Goal: Information Seeking & Learning: Learn about a topic

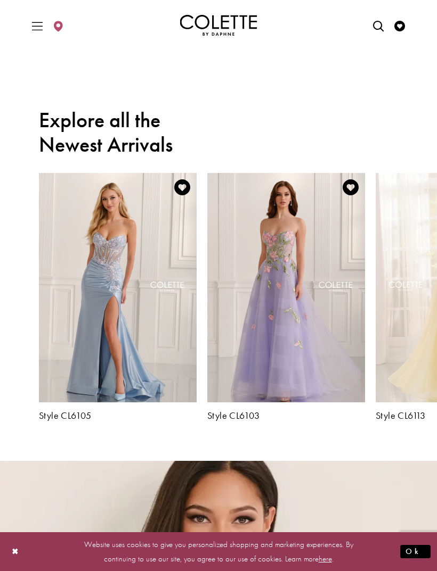
scroll to position [947, 0]
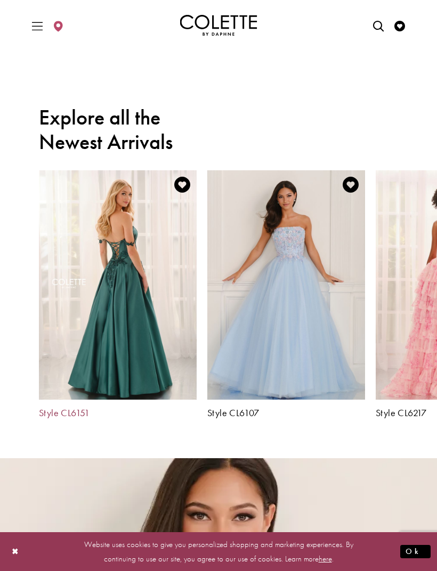
click at [50, 411] on h5 "Style CL6151" at bounding box center [118, 413] width 158 height 11
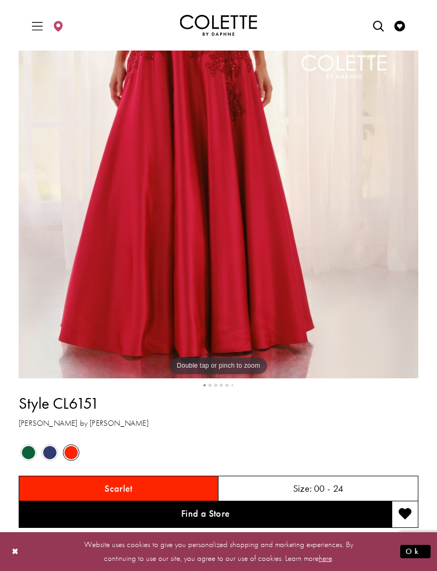
click at [43, 449] on span "Product color controls state depends on size chosen" at bounding box center [49, 452] width 13 height 13
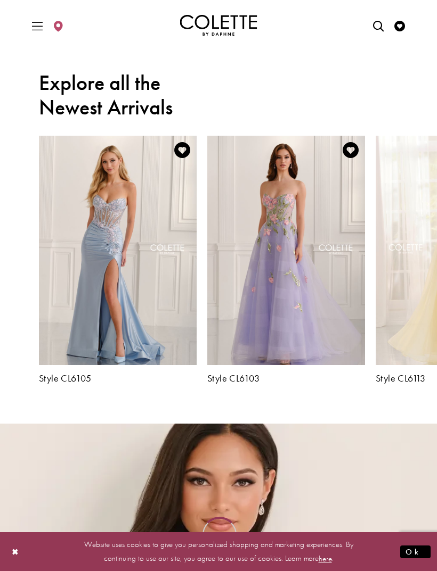
scroll to position [981, 0]
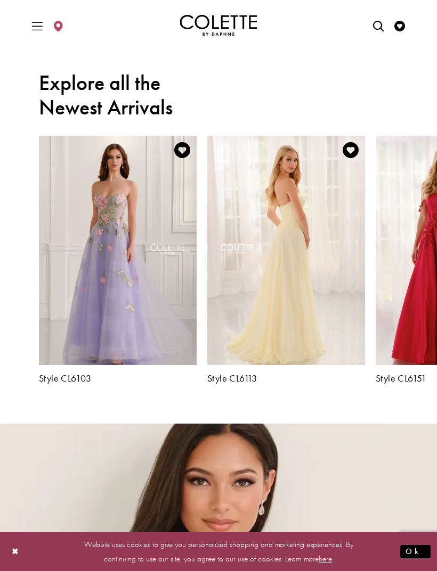
click at [81, 109] on h2 "Explore all the Newest Arrivals" at bounding box center [218, 95] width 359 height 49
click at [87, 110] on h2 "Explore all the Newest Arrivals" at bounding box center [218, 95] width 359 height 49
click at [91, 114] on h2 "Explore all the Newest Arrivals" at bounding box center [218, 95] width 359 height 49
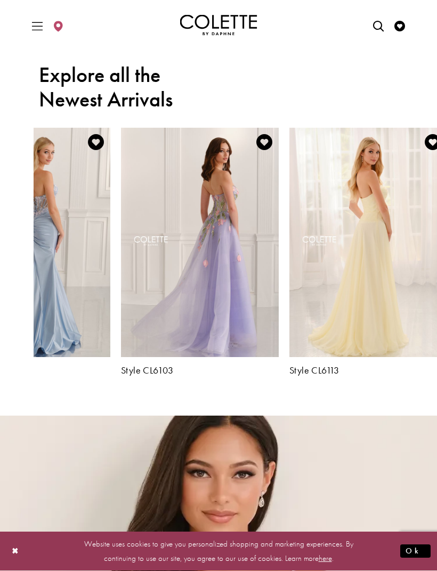
scroll to position [989, 0]
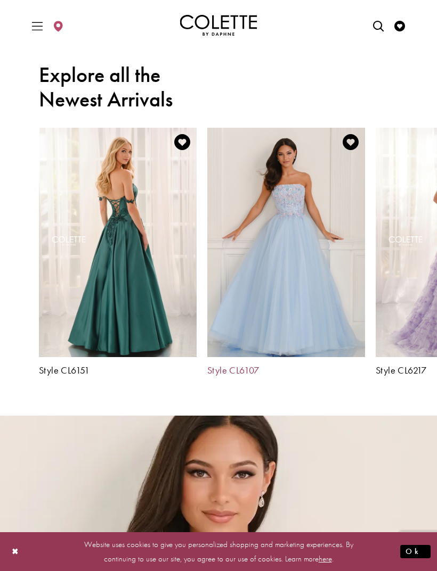
click at [233, 373] on h5 "Style CL6107" at bounding box center [286, 370] width 158 height 11
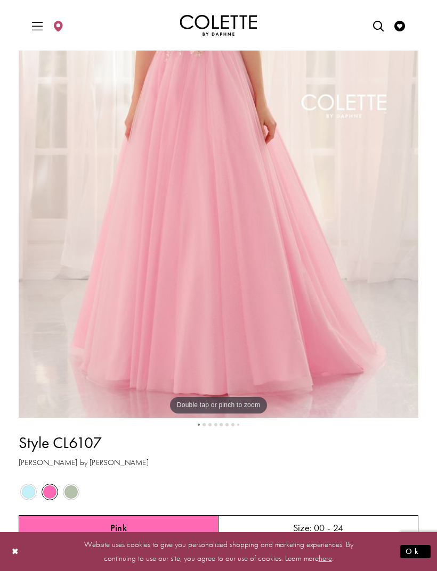
click at [31, 489] on span "Product color controls state depends on size chosen" at bounding box center [28, 492] width 13 height 13
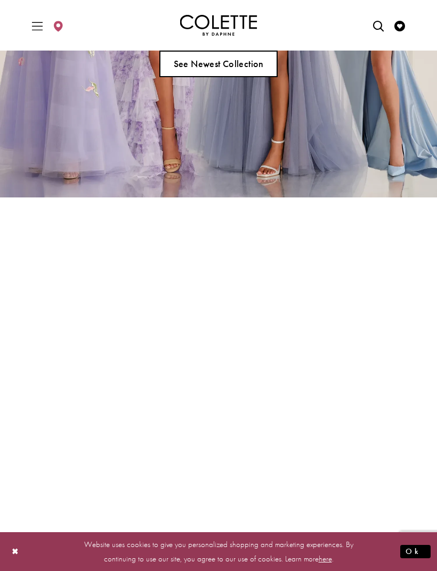
scroll to position [206, 0]
